Goal: Transaction & Acquisition: Obtain resource

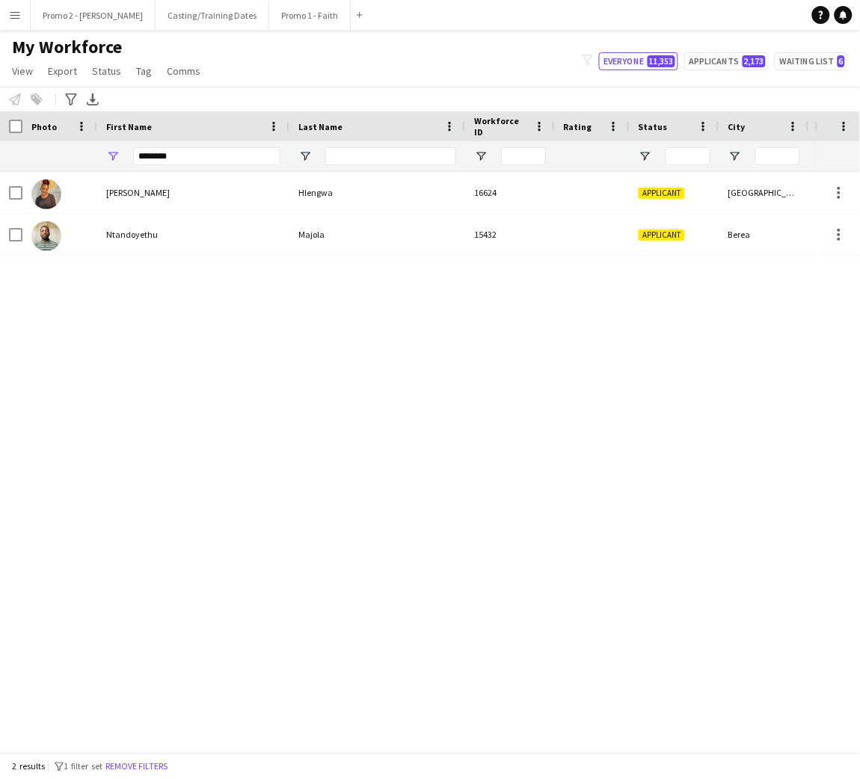
type input "*"
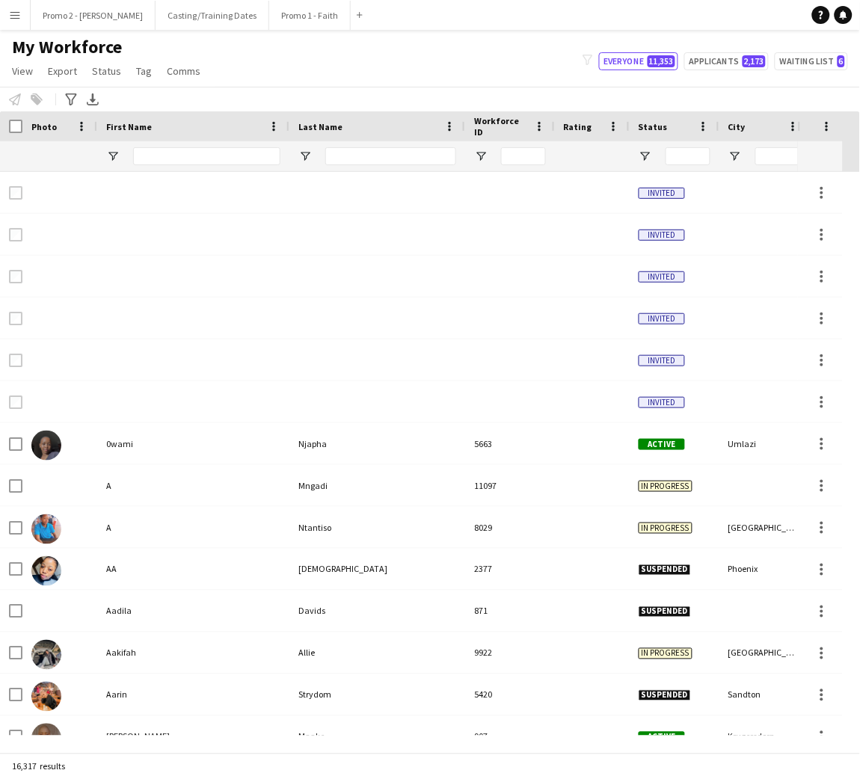
click at [10, 22] on button "Menu" at bounding box center [15, 15] width 30 height 30
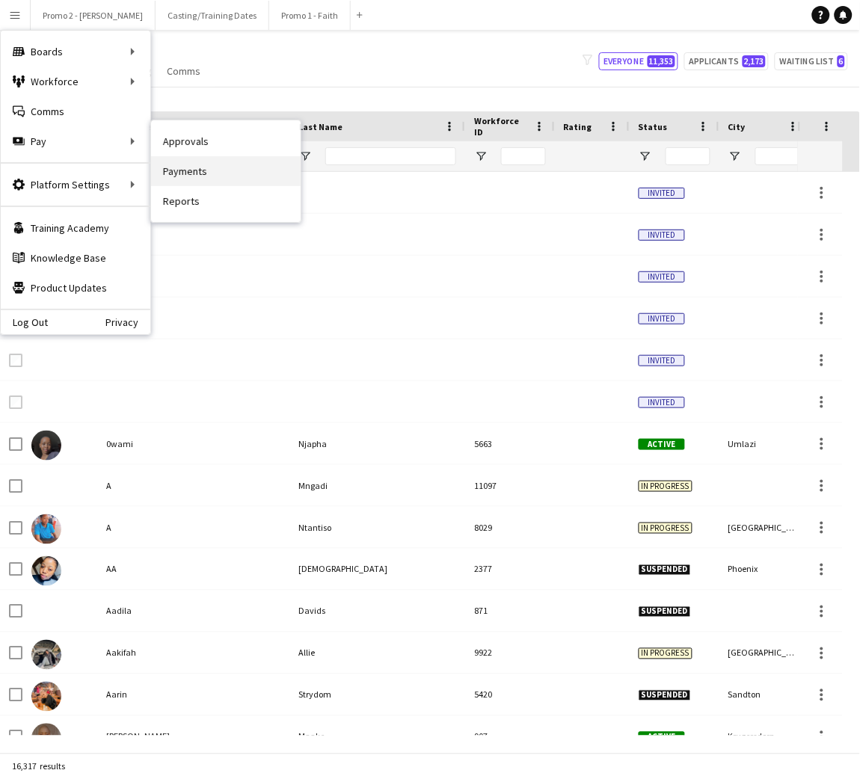
click at [185, 175] on link "Payments" at bounding box center [226, 171] width 150 height 30
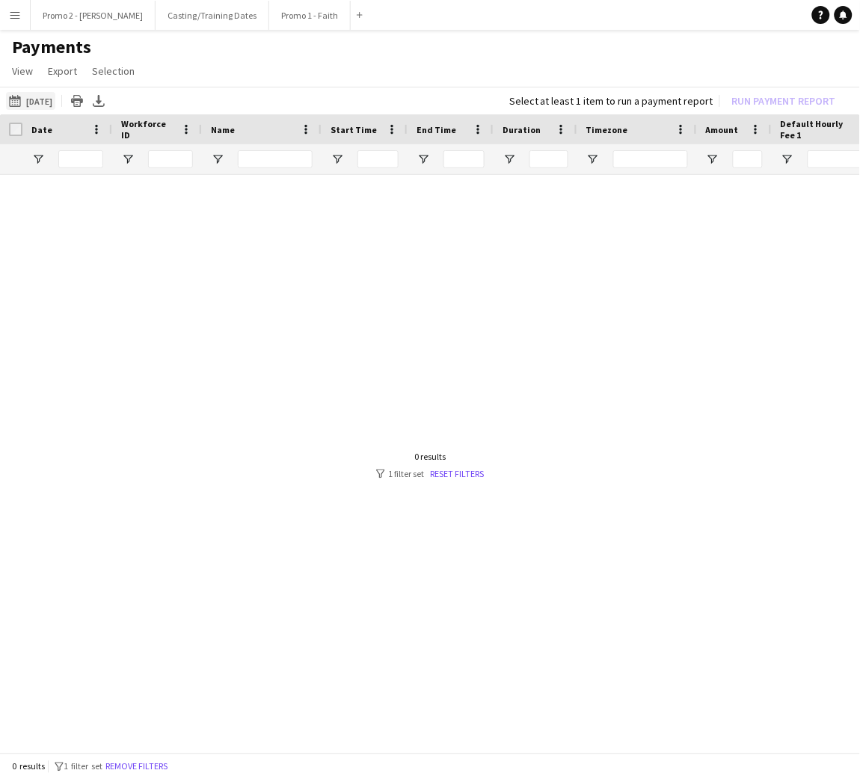
click at [49, 100] on button "[DATE] [DATE]" at bounding box center [30, 101] width 49 height 18
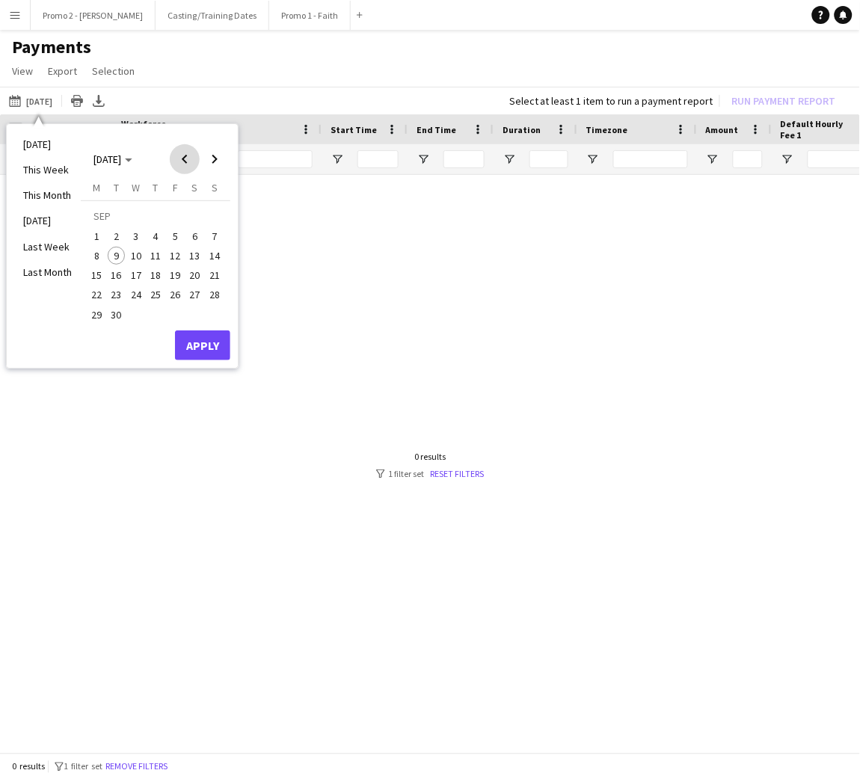
click at [189, 161] on span "Previous month" at bounding box center [185, 159] width 30 height 30
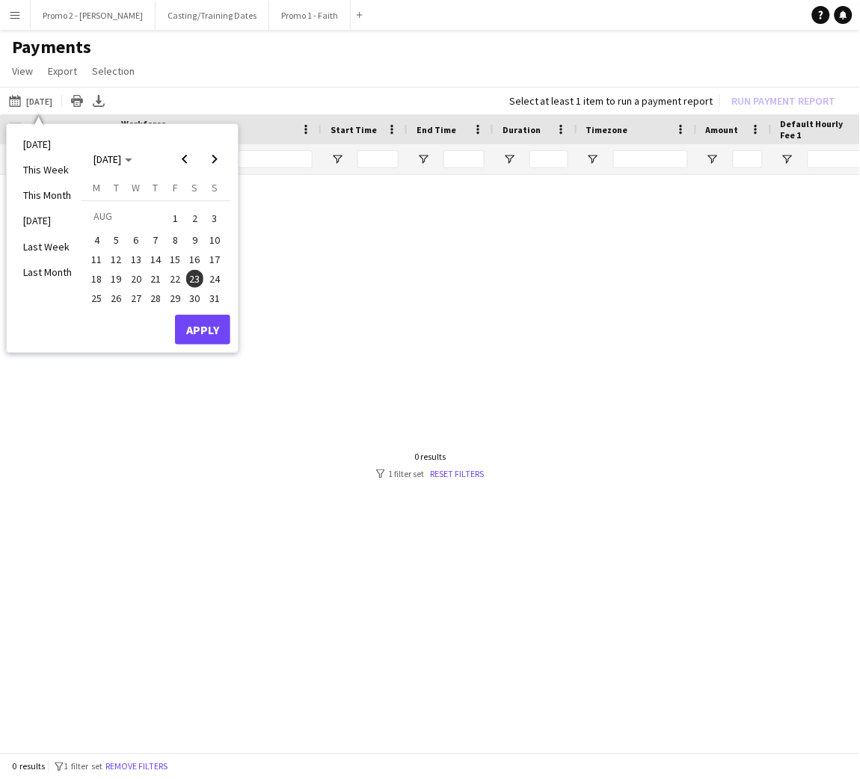
click at [176, 222] on span "1" at bounding box center [175, 218] width 18 height 21
click at [209, 298] on span "31" at bounding box center [215, 299] width 18 height 18
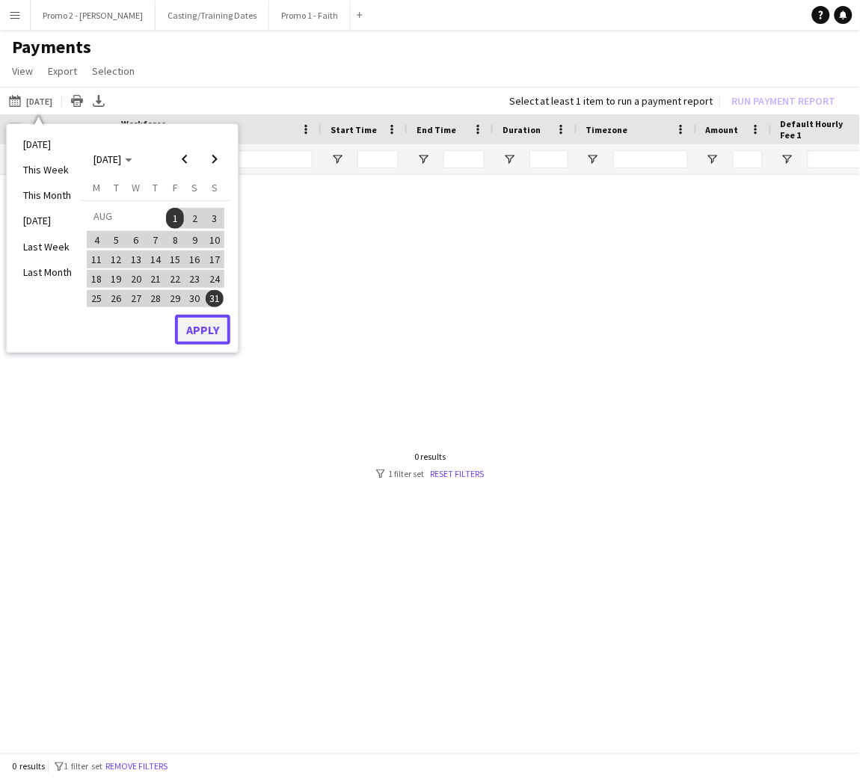
click at [213, 330] on button "Apply" at bounding box center [202, 330] width 55 height 30
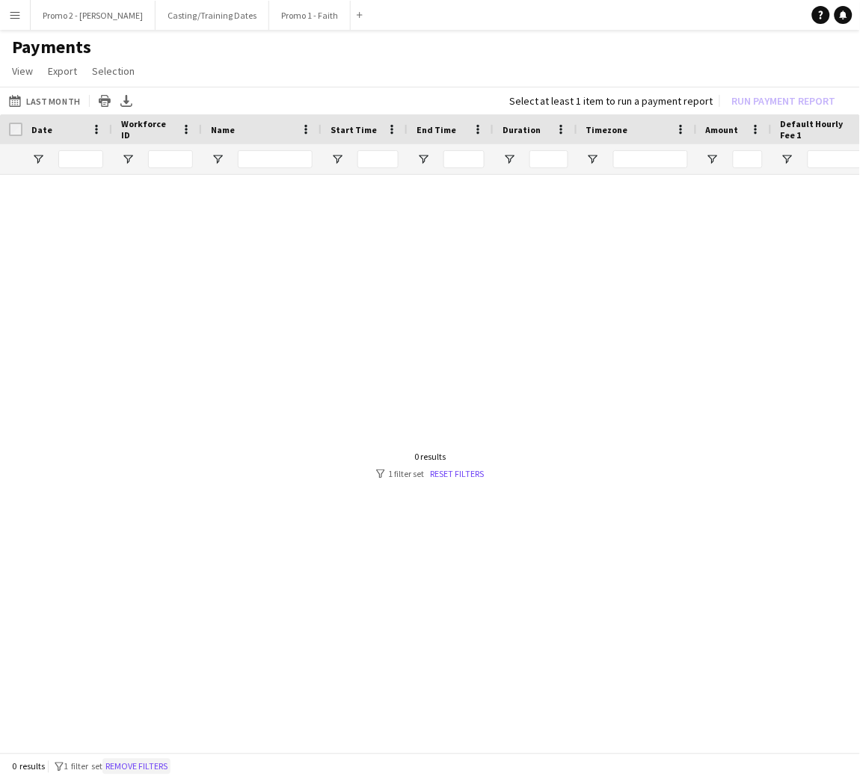
click at [167, 767] on button "Remove filters" at bounding box center [136, 767] width 68 height 16
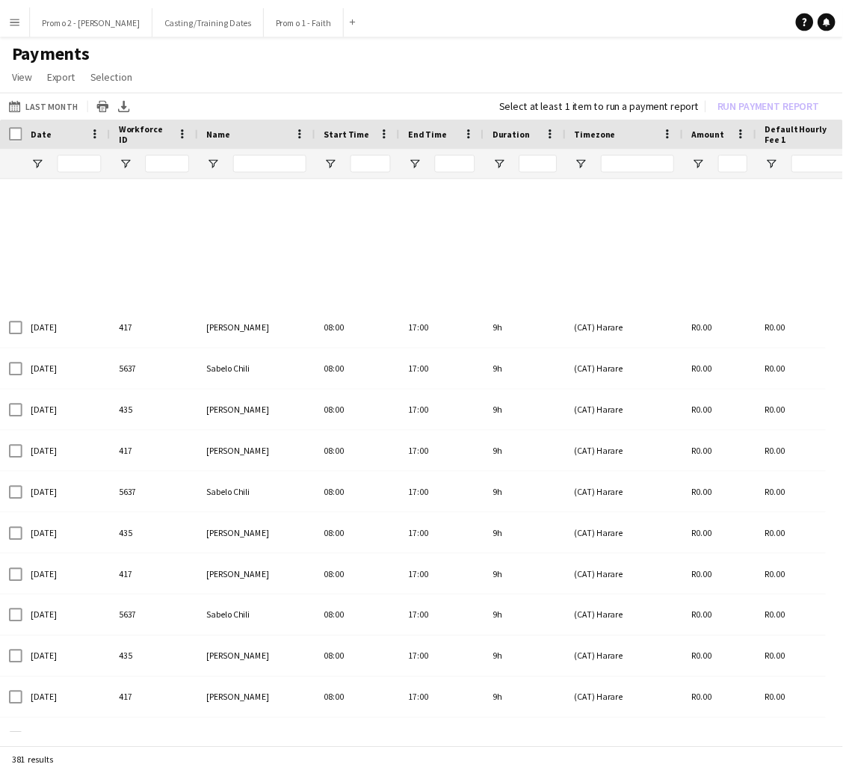
scroll to position [2803, 0]
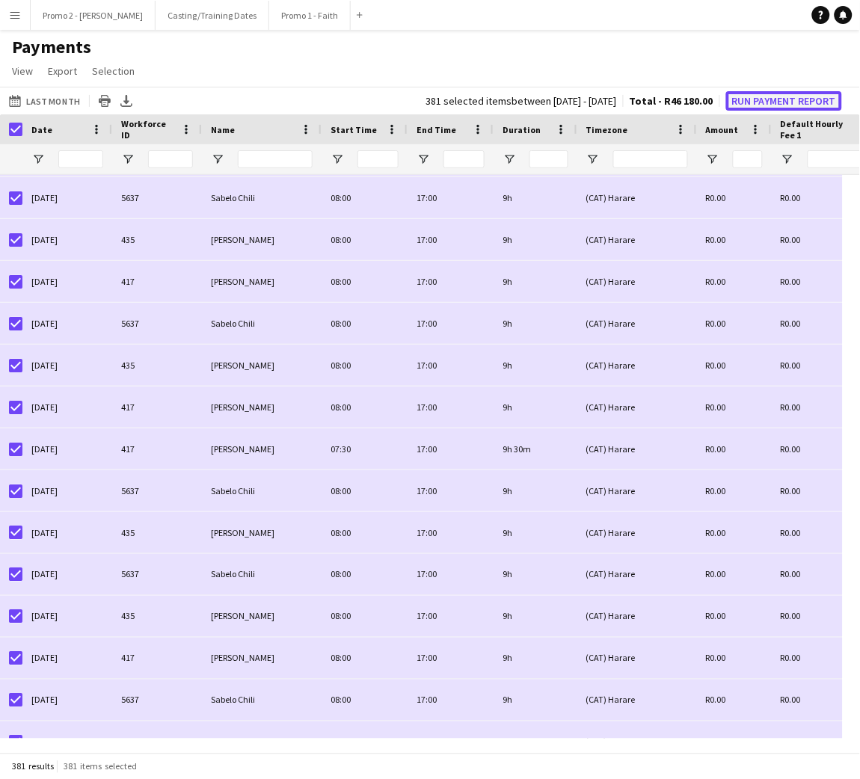
click at [792, 98] on button "Run Payment Report" at bounding box center [784, 100] width 116 height 19
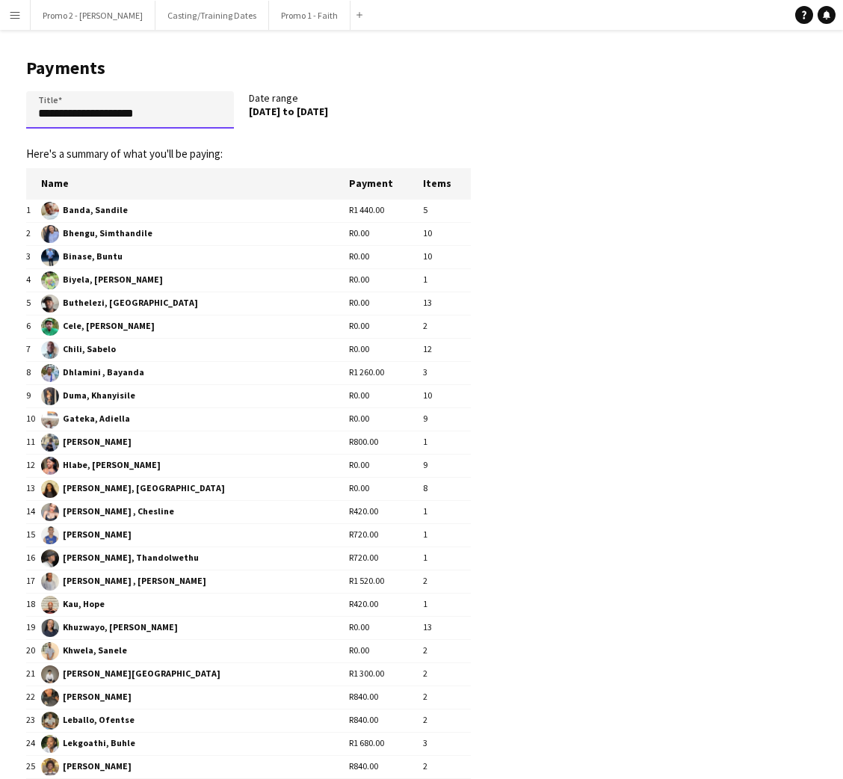
click at [174, 115] on input "**********" at bounding box center [130, 109] width 208 height 37
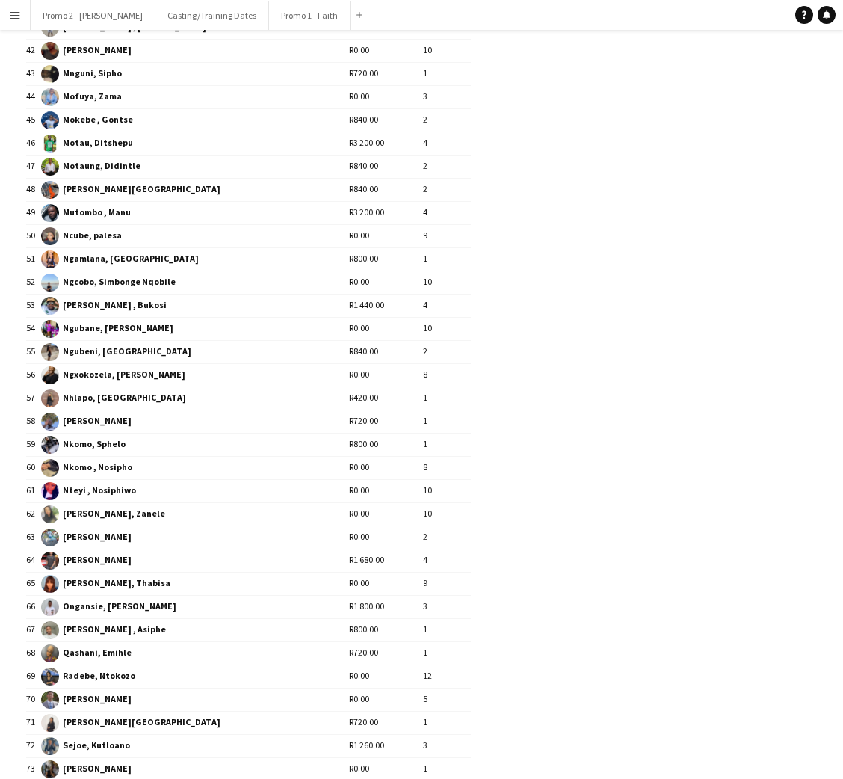
scroll to position [1396, 0]
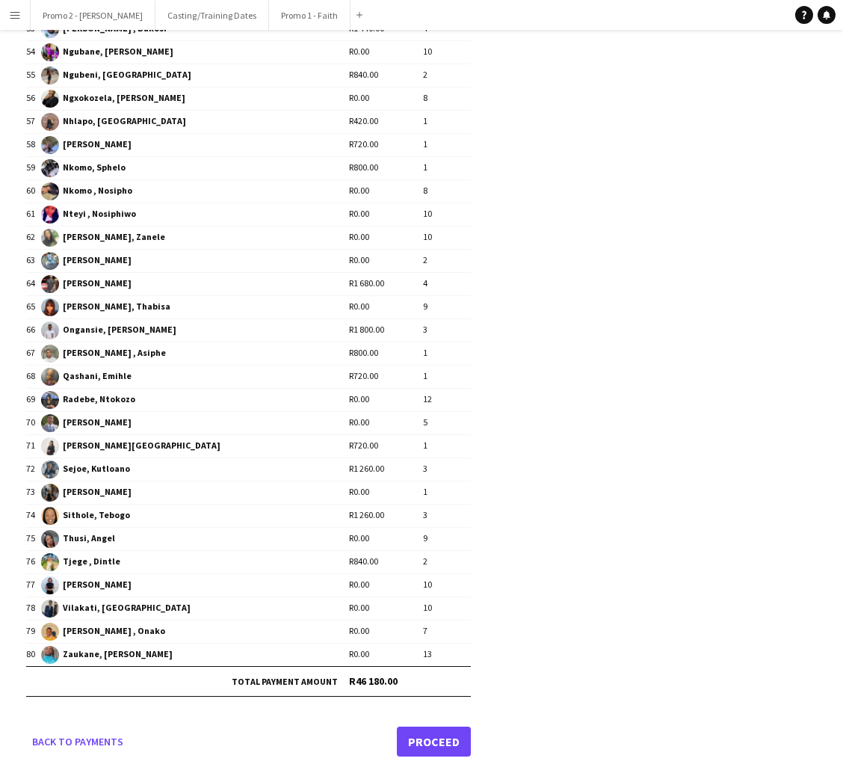
type input "**********"
click at [442, 736] on link "Proceed" at bounding box center [434, 742] width 74 height 30
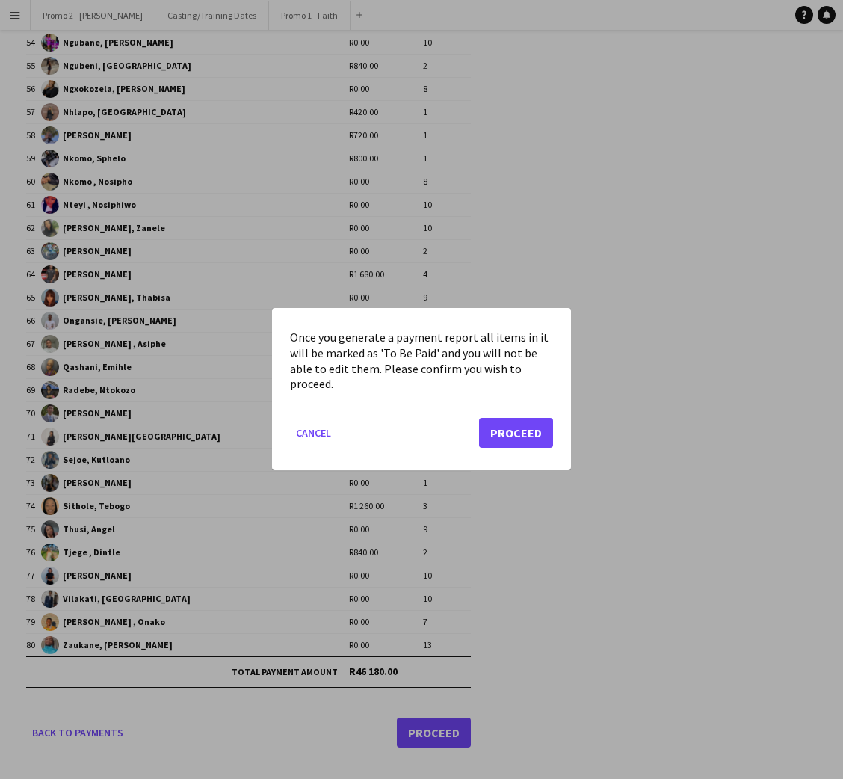
scroll to position [0, 0]
click at [524, 423] on button "Proceed" at bounding box center [516, 434] width 74 height 30
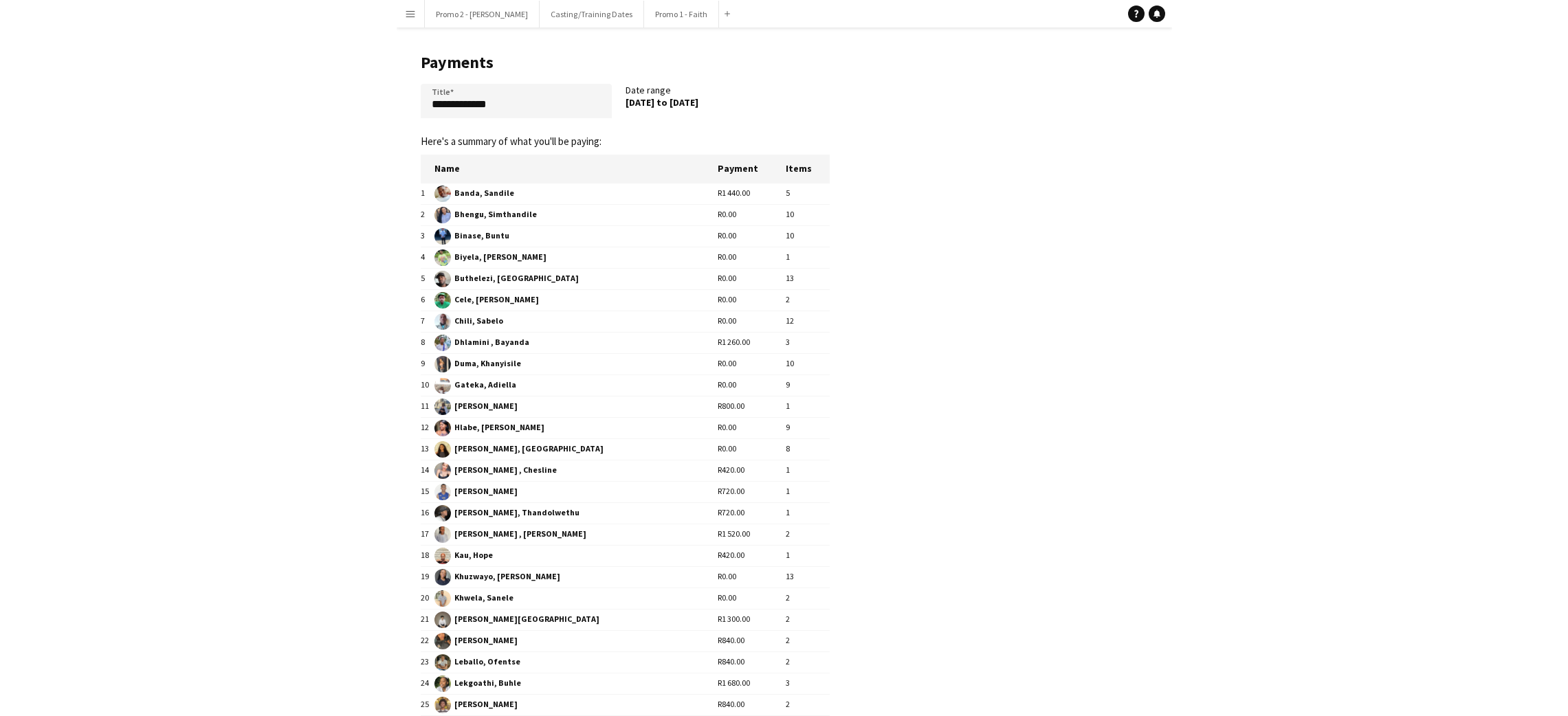
scroll to position [1283, 0]
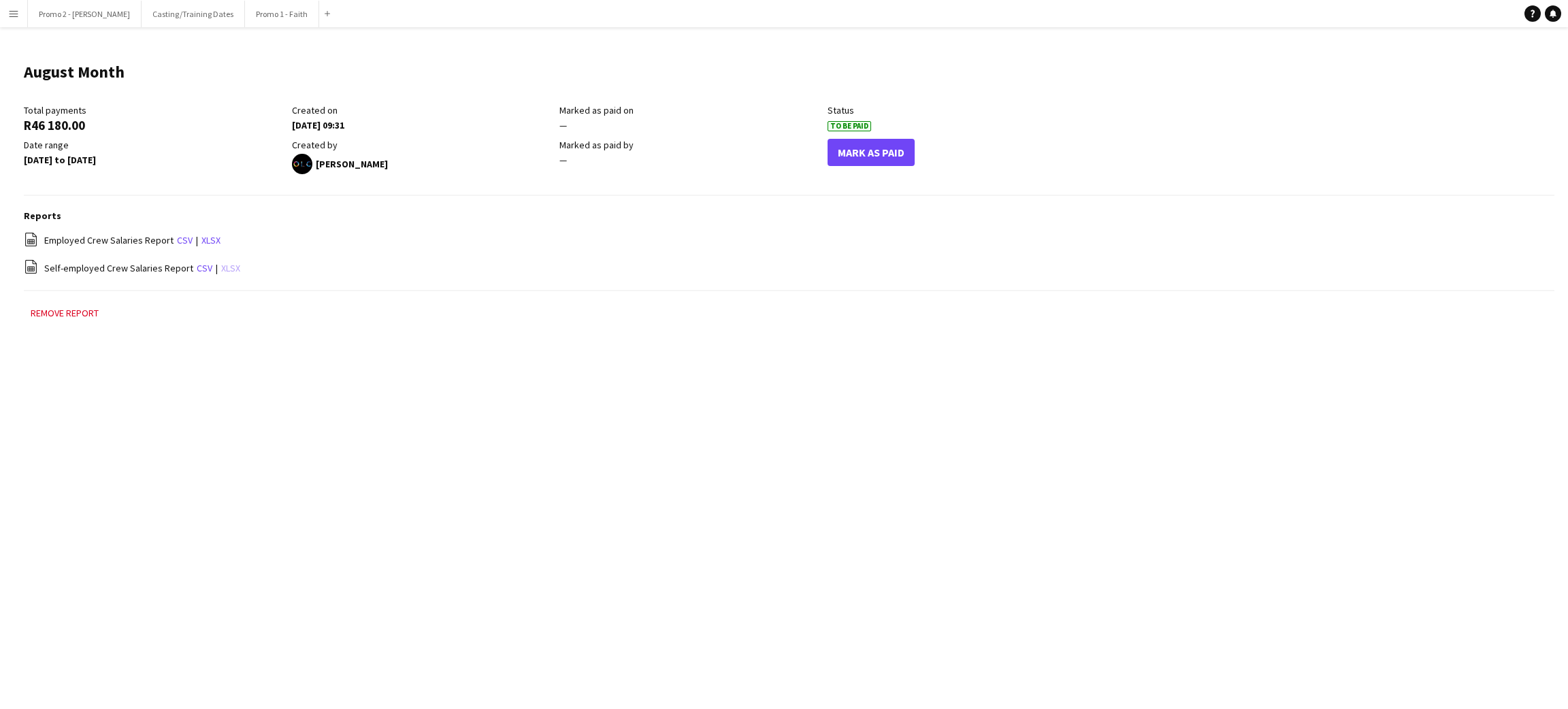
click at [221, 268] on link "xlsx" at bounding box center [230, 268] width 19 height 12
click at [204, 241] on link "xlsx" at bounding box center [210, 239] width 19 height 12
